Goal: Task Accomplishment & Management: Manage account settings

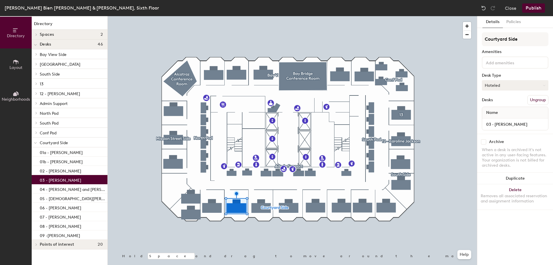
click at [511, 87] on button "Hoteled" at bounding box center [515, 85] width 67 height 10
click at [506, 103] on div "Assigned" at bounding box center [511, 103] width 58 height 9
click at [526, 124] on input "03 - [PERSON_NAME]" at bounding box center [515, 124] width 64 height 8
type input "03 - [PERSON_NAME]"
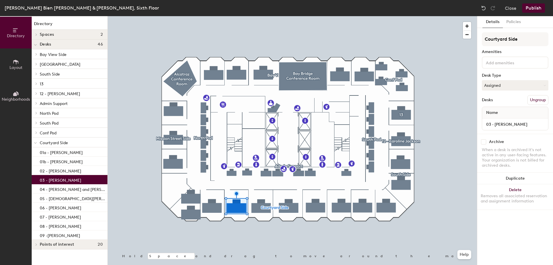
click at [508, 101] on div "Desks Ungroup" at bounding box center [515, 100] width 67 height 10
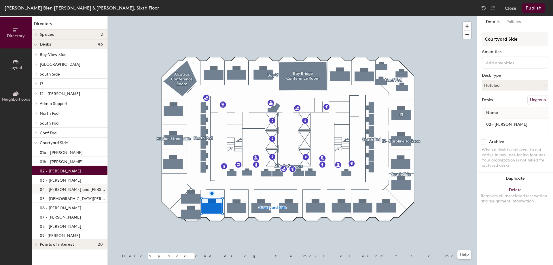
click at [79, 190] on div "04 - [PERSON_NAME] and [PERSON_NAME]" at bounding box center [70, 188] width 76 height 9
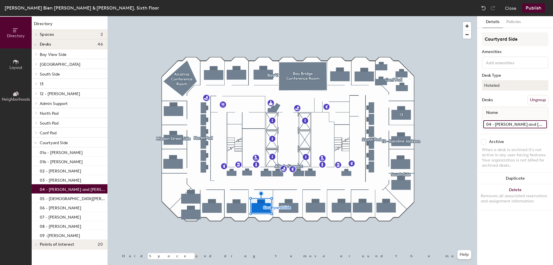
click at [526, 128] on input "04 - [PERSON_NAME] and [PERSON_NAME]" at bounding box center [515, 124] width 64 height 8
click at [524, 124] on input "04 - [PERSON_NAME] and [PERSON_NAME]" at bounding box center [515, 124] width 64 height 8
type input "04 - [PERSON_NAME]"
click at [509, 100] on div "Desks Ungroup" at bounding box center [515, 100] width 67 height 10
click at [532, 8] on button "Publish" at bounding box center [533, 7] width 23 height 9
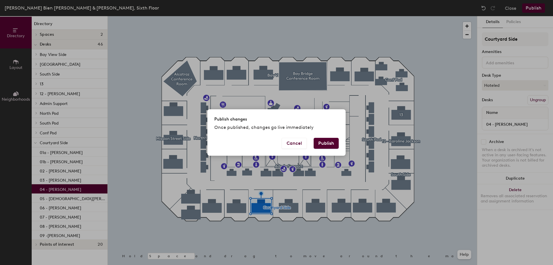
click at [322, 141] on button "Publish" at bounding box center [326, 143] width 25 height 11
